Goal: Check status

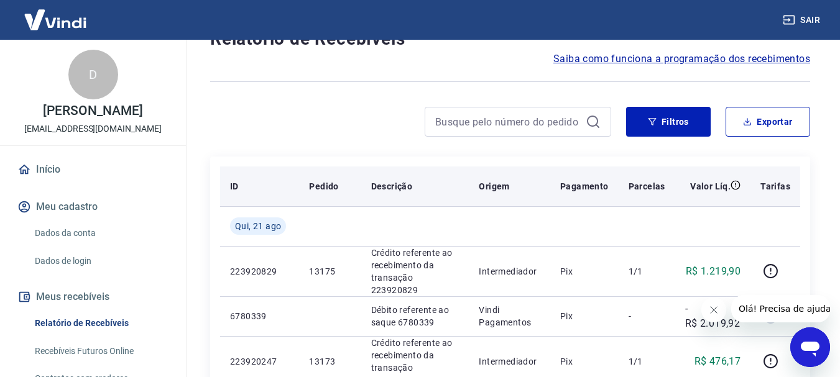
scroll to position [186, 0]
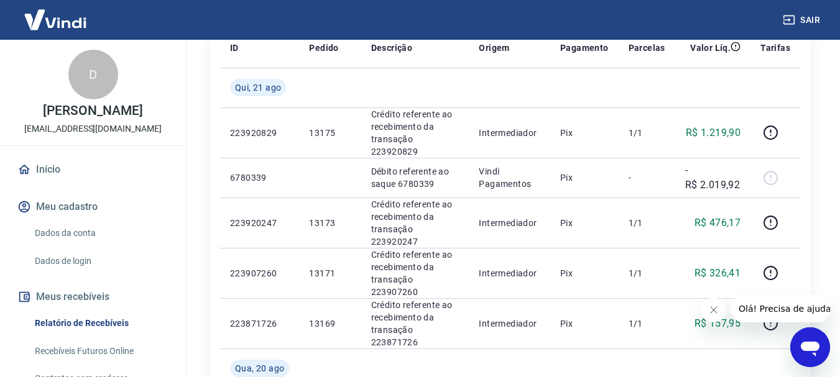
click at [710, 310] on icon "Fechar mensagem da empresa" at bounding box center [713, 310] width 10 height 10
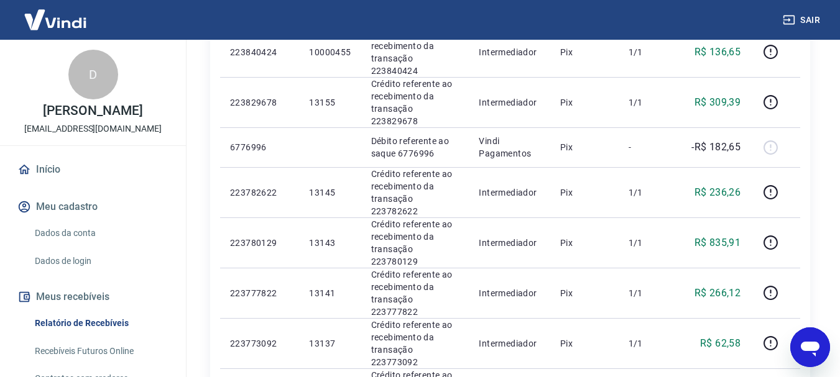
scroll to position [686, 0]
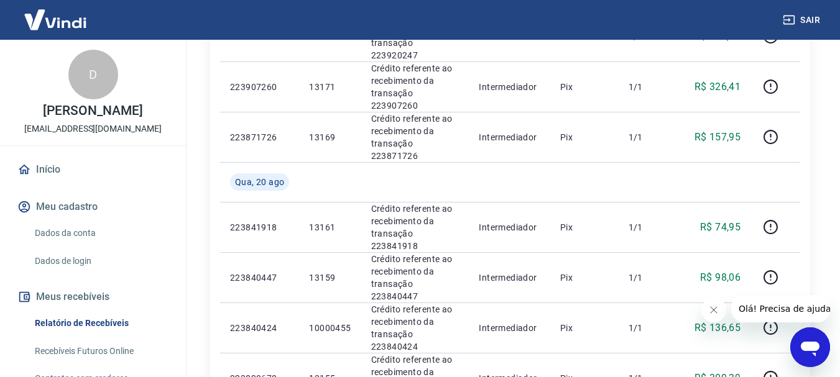
scroll to position [435, 0]
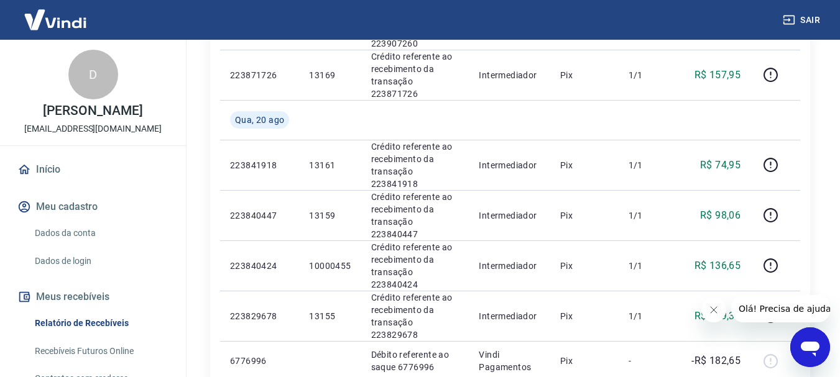
click at [717, 310] on icon "Fechar mensagem da empresa" at bounding box center [713, 310] width 10 height 10
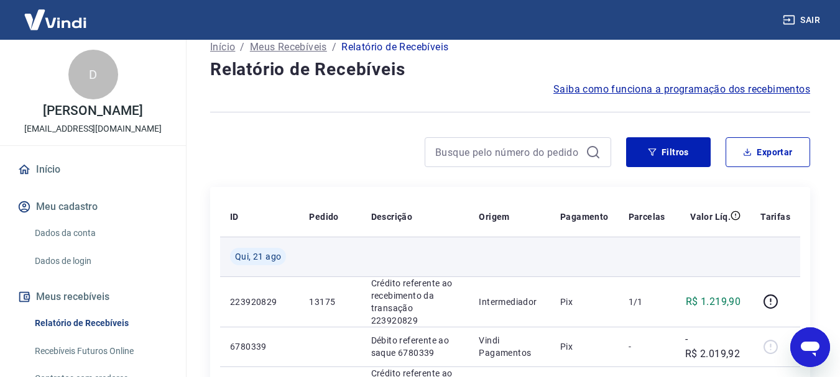
scroll to position [62, 0]
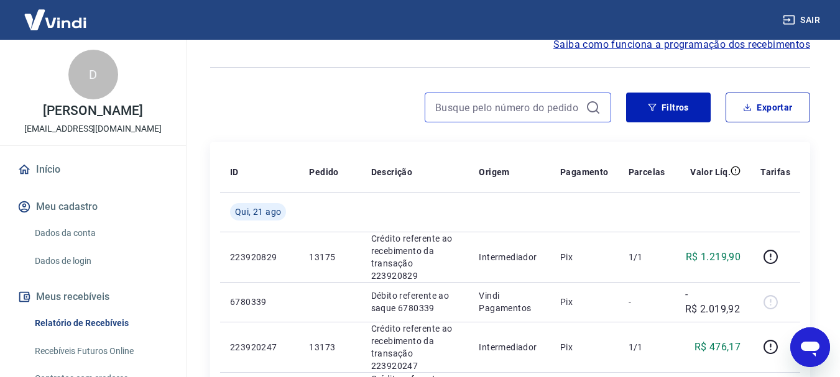
click at [527, 102] on input at bounding box center [507, 107] width 145 height 19
click at [518, 94] on div at bounding box center [517, 108] width 186 height 30
click at [513, 106] on input at bounding box center [507, 107] width 145 height 19
paste input "223810223"
click at [511, 108] on input "223810223" at bounding box center [507, 107] width 145 height 19
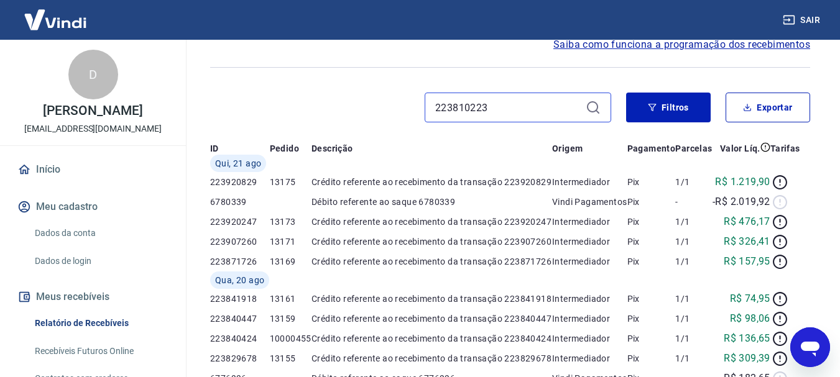
type input "223810223"
click at [590, 52] on span "Saiba como funciona a programação dos recebimentos" at bounding box center [681, 44] width 257 height 15
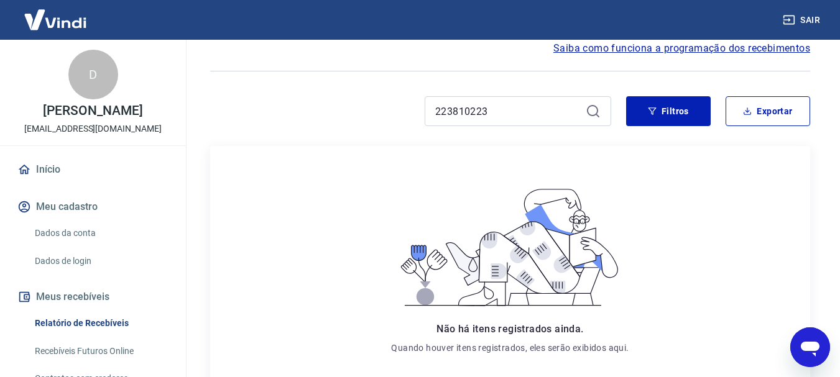
scroll to position [124, 0]
